Goal: Use online tool/utility: Utilize a website feature to perform a specific function

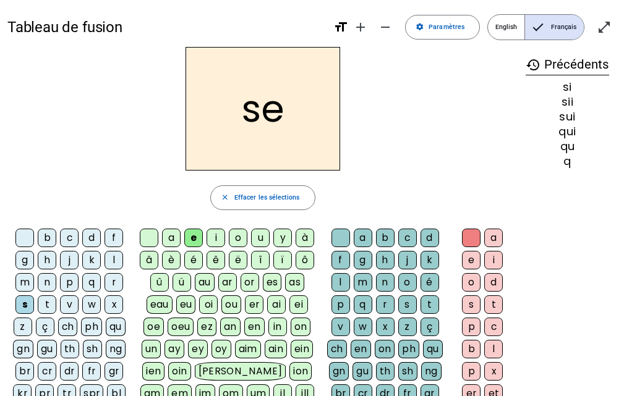
click at [295, 114] on h2 "se" at bounding box center [262, 109] width 154 height 124
click at [282, 114] on h2 "se" at bounding box center [262, 109] width 154 height 124
click at [382, 25] on mat-icon "remove" at bounding box center [385, 27] width 15 height 15
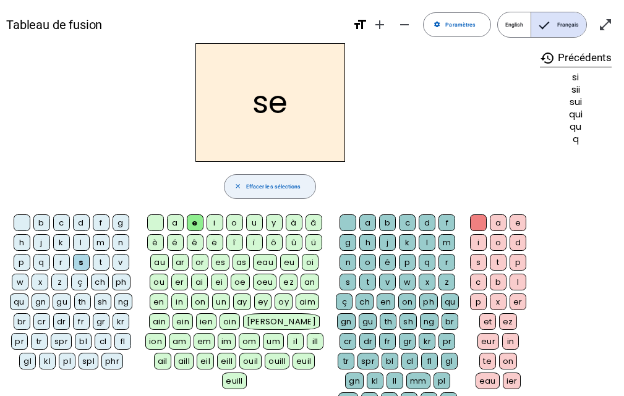
click at [233, 186] on span "button" at bounding box center [269, 187] width 91 height 30
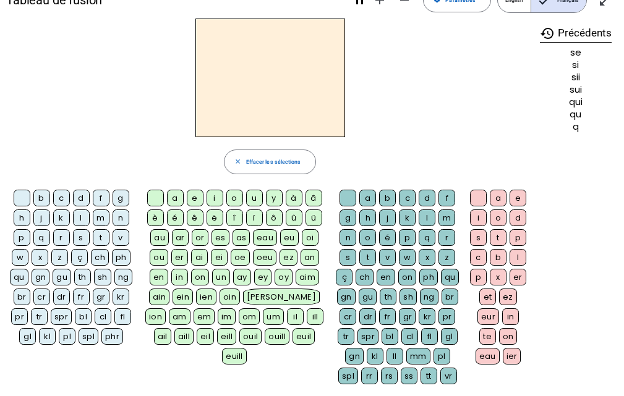
scroll to position [25, 0]
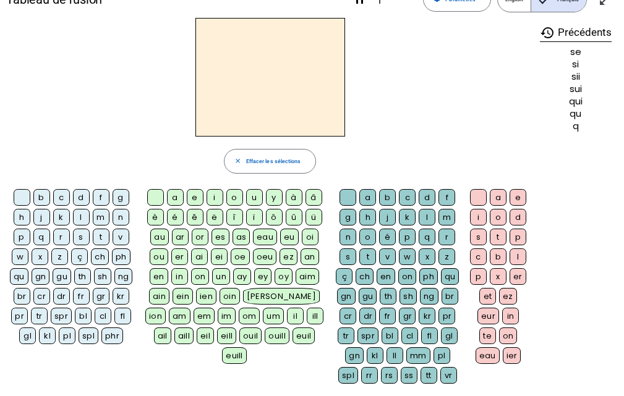
click at [103, 218] on div "m" at bounding box center [101, 217] width 17 height 17
click at [180, 221] on div "é" at bounding box center [175, 217] width 17 height 17
click at [504, 243] on div "t" at bounding box center [497, 237] width 17 height 17
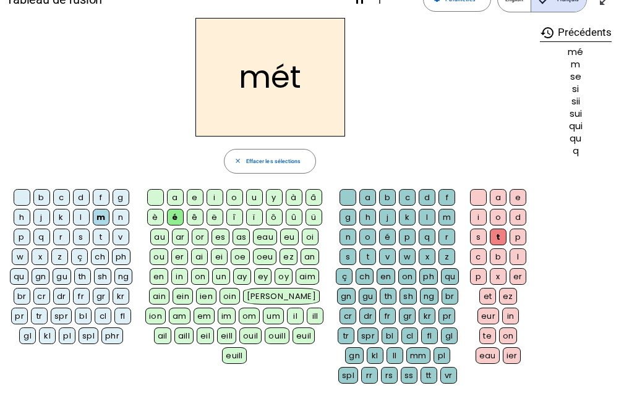
click at [373, 256] on div "t" at bounding box center [367, 256] width 17 height 17
click at [391, 237] on div "é" at bounding box center [387, 237] width 17 height 17
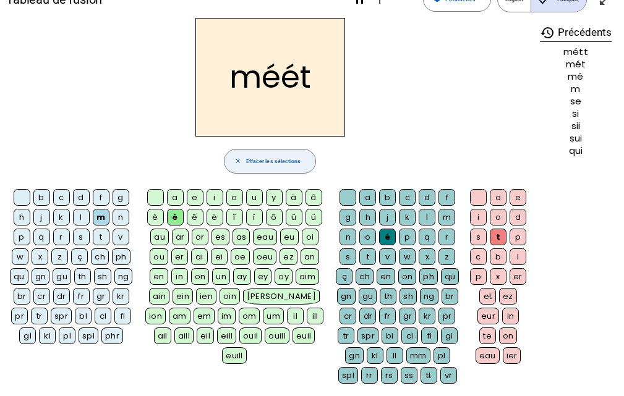
click at [271, 168] on span "button" at bounding box center [269, 161] width 91 height 30
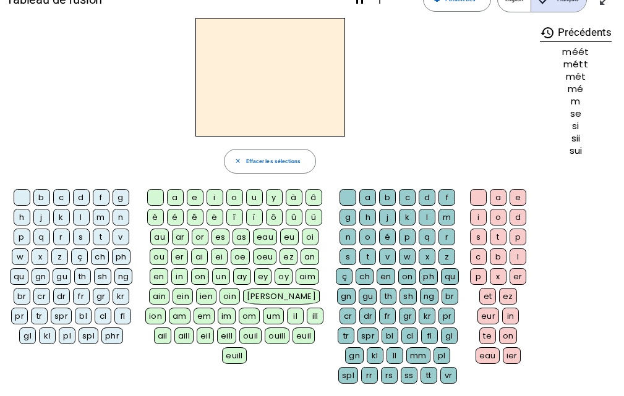
click at [100, 213] on div "m" at bounding box center [101, 217] width 17 height 17
click at [179, 219] on div "é" at bounding box center [175, 217] width 17 height 17
click at [372, 257] on div "t" at bounding box center [367, 256] width 17 height 17
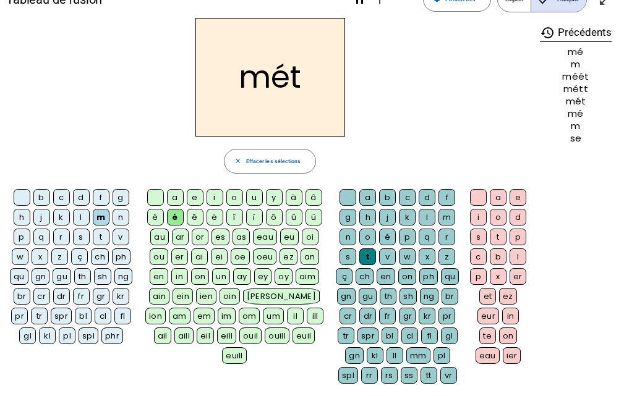
click at [177, 216] on div "é" at bounding box center [175, 217] width 17 height 17
click at [167, 214] on div "é" at bounding box center [175, 217] width 17 height 17
click at [391, 234] on div "é" at bounding box center [387, 237] width 17 height 17
click at [98, 229] on div "t" at bounding box center [101, 237] width 17 height 17
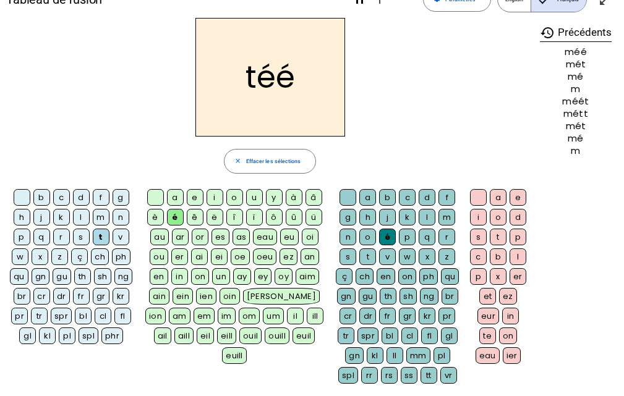
click at [104, 214] on div "m" at bounding box center [101, 217] width 17 height 17
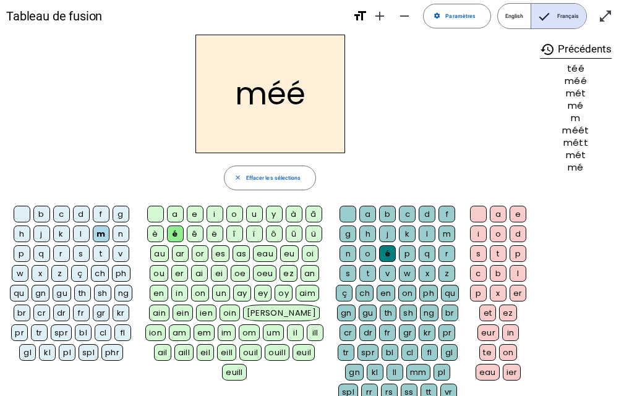
scroll to position [0, 0]
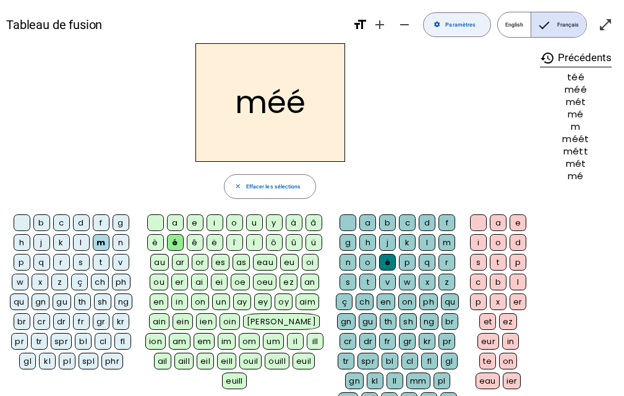
click at [462, 23] on span "Paramètres" at bounding box center [460, 24] width 30 height 9
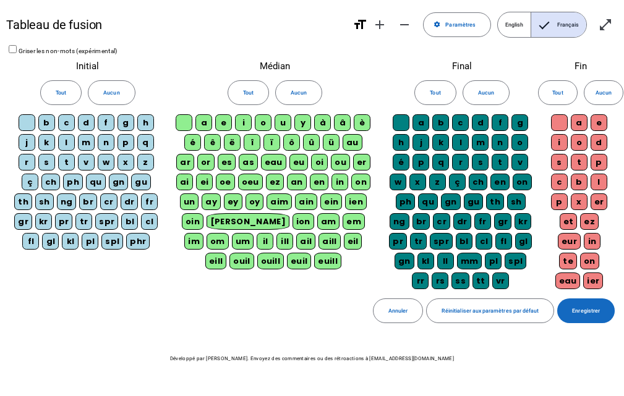
click at [584, 307] on span "Enregistrer" at bounding box center [586, 311] width 28 height 9
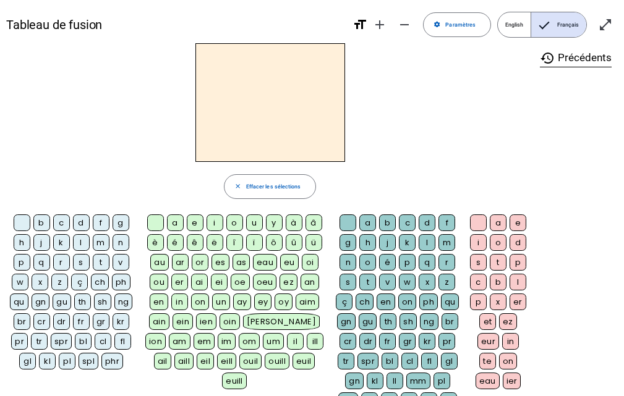
drag, startPoint x: 97, startPoint y: 239, endPoint x: 177, endPoint y: 251, distance: 80.6
click at [103, 240] on div "m" at bounding box center [101, 242] width 17 height 17
click at [171, 241] on div "é" at bounding box center [175, 242] width 17 height 17
click at [365, 279] on div "t" at bounding box center [367, 282] width 17 height 17
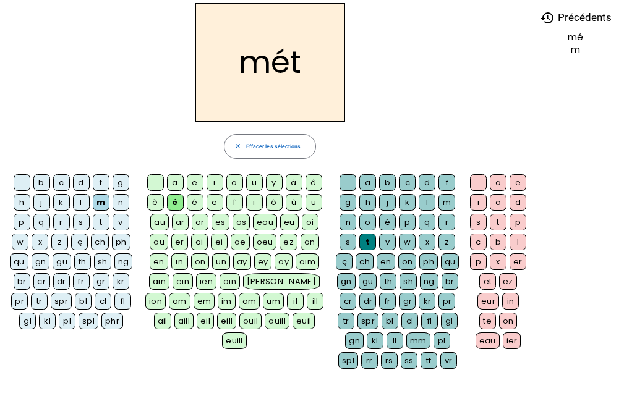
scroll to position [62, 0]
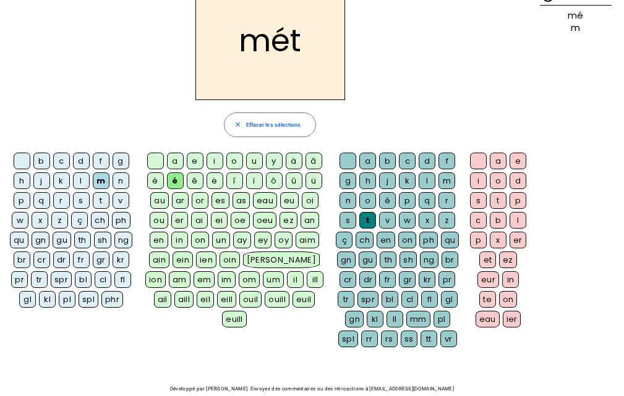
click at [501, 182] on div "o" at bounding box center [497, 180] width 17 height 17
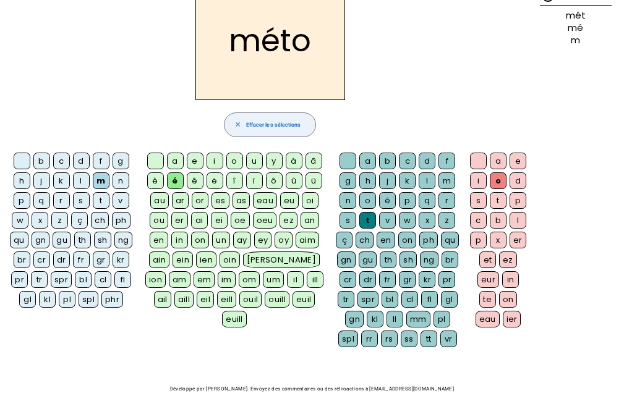
click at [311, 124] on span "button" at bounding box center [269, 125] width 91 height 30
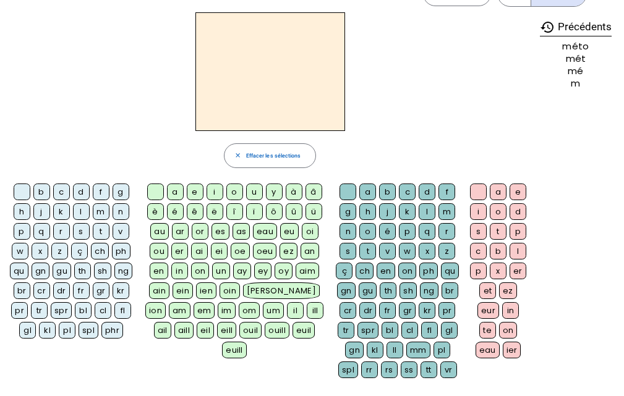
scroll to position [0, 0]
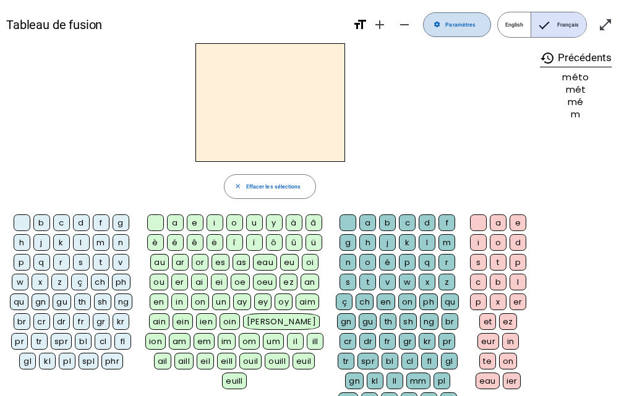
click at [472, 27] on span "Paramètres" at bounding box center [460, 24] width 30 height 9
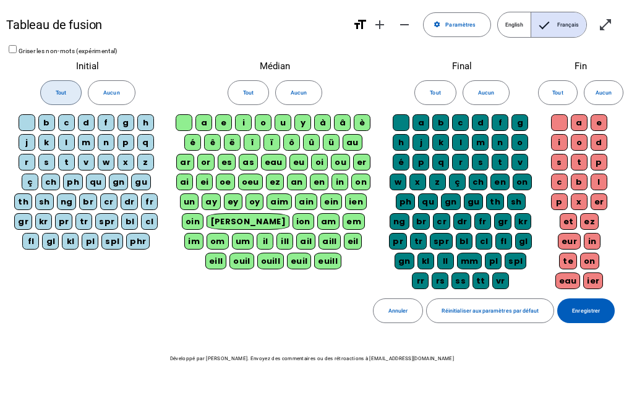
drag, startPoint x: 62, startPoint y: 87, endPoint x: 329, endPoint y: 98, distance: 267.2
click at [69, 86] on span at bounding box center [61, 93] width 40 height 30
drag, startPoint x: 252, startPoint y: 89, endPoint x: 271, endPoint y: 89, distance: 18.5
click at [253, 89] on span "Tout" at bounding box center [248, 92] width 11 height 9
drag, startPoint x: 435, startPoint y: 90, endPoint x: 536, endPoint y: 86, distance: 101.4
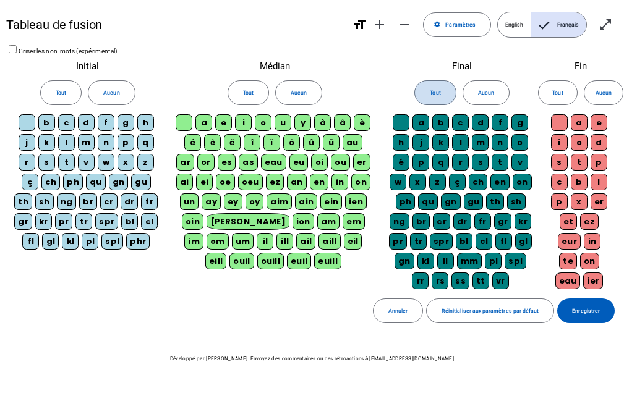
click at [441, 90] on button "Tout" at bounding box center [434, 92] width 41 height 25
click at [556, 89] on span "Tout" at bounding box center [557, 92] width 11 height 9
click at [575, 309] on span "Enregistrer" at bounding box center [586, 311] width 28 height 9
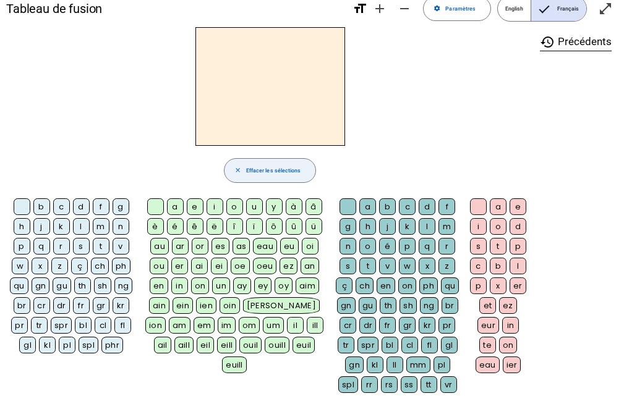
scroll to position [62, 0]
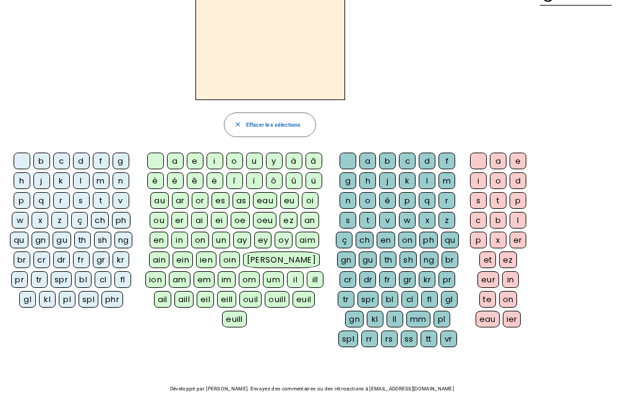
click at [224, 33] on h2 at bounding box center [270, 40] width 150 height 119
click at [99, 175] on div "m" at bounding box center [101, 180] width 17 height 17
click at [172, 177] on div "é" at bounding box center [175, 180] width 17 height 17
click at [364, 219] on div "t" at bounding box center [367, 220] width 17 height 17
click at [386, 192] on div "é" at bounding box center [387, 200] width 17 height 17
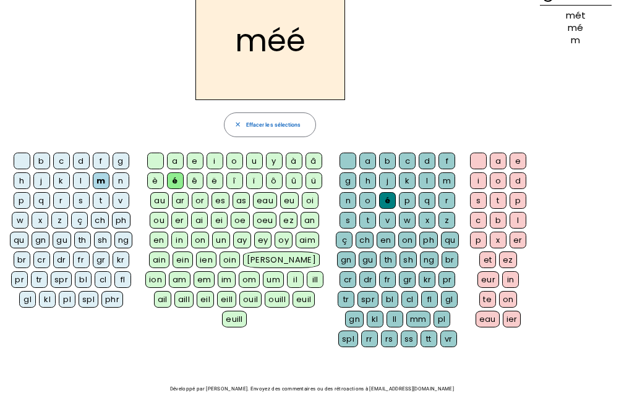
click at [370, 220] on div "t" at bounding box center [367, 220] width 17 height 17
click at [502, 180] on div "o" at bounding box center [497, 180] width 17 height 17
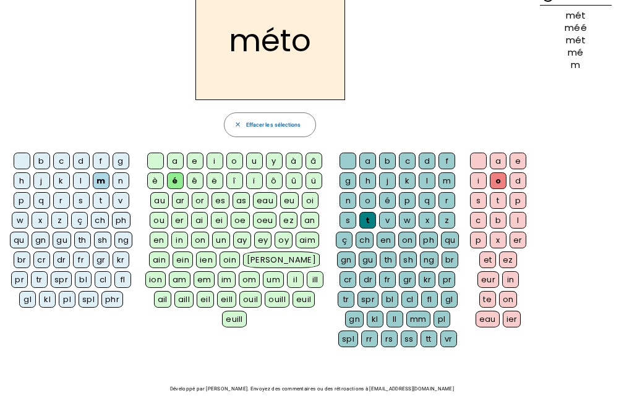
click at [289, 43] on h2 "méto" at bounding box center [270, 40] width 150 height 119
click at [28, 167] on div at bounding box center [22, 161] width 17 height 17
click at [521, 159] on div "e" at bounding box center [517, 161] width 17 height 17
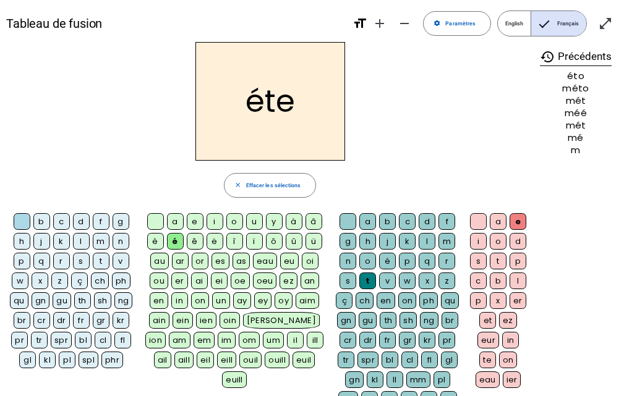
scroll to position [0, 0]
